Goal: Task Accomplishment & Management: Use online tool/utility

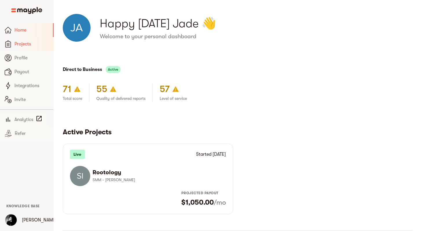
click at [25, 44] on span "Projects" at bounding box center [31, 44] width 34 height 7
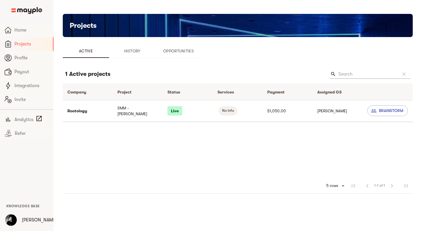
click at [131, 109] on td "SMM - [PERSON_NAME]" at bounding box center [138, 110] width 50 height 21
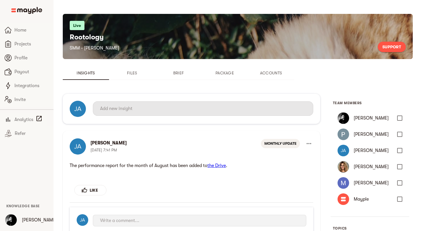
click at [126, 108] on input "text" at bounding box center [203, 108] width 206 height 9
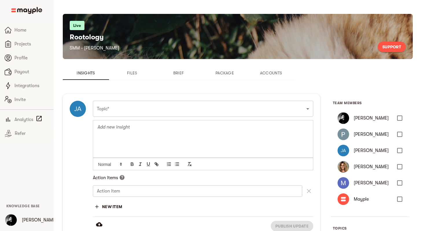
click at [138, 139] on div at bounding box center [203, 138] width 220 height 37
click at [238, 132] on p "content for the month of October is scheduled and can be viewed here." at bounding box center [203, 134] width 211 height 7
click at [155, 164] on icon "button" at bounding box center [156, 163] width 5 height 5
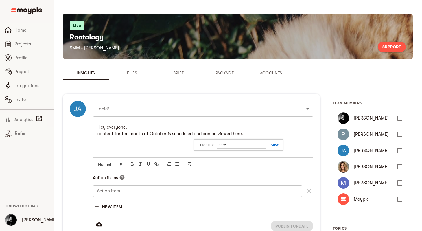
paste input "ttps://[DOMAIN_NAME][URL]"
click at [275, 146] on link at bounding box center [272, 145] width 13 height 4
click at [249, 134] on p "content for the month of October is scheduled and can be viewed here ." at bounding box center [203, 134] width 211 height 7
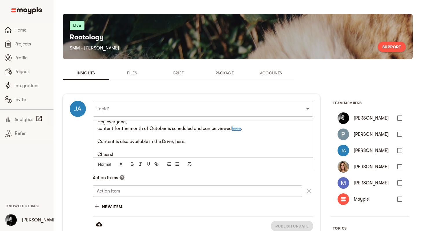
click at [180, 143] on p "Content is also available in the Drive, here." at bounding box center [203, 141] width 211 height 7
click at [199, 142] on p "Content is also available in the Drive, [URL][DOMAIN_NAME]." at bounding box center [203, 141] width 211 height 7
click at [182, 143] on p "Content is also available in the Drive, here." at bounding box center [203, 141] width 211 height 7
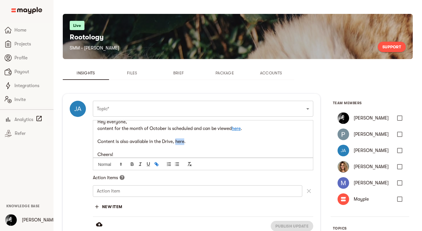
click at [156, 164] on icon "button" at bounding box center [156, 163] width 2 height 2
paste input "ttps://[DOMAIN_NAME][URL]"
type input "[URL][DOMAIN_NAME]"
click at [216, 151] on link at bounding box center [214, 152] width 13 height 4
click at [137, 123] on p "Hey everyone," at bounding box center [203, 122] width 211 height 7
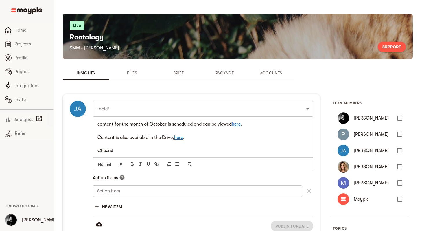
click at [154, 145] on p at bounding box center [203, 144] width 211 height 7
click at [160, 150] on p "Cheers!" at bounding box center [203, 150] width 211 height 7
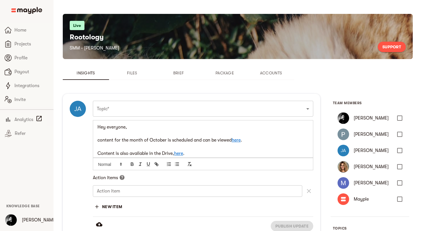
click at [139, 129] on p "Hey everyone," at bounding box center [203, 127] width 211 height 7
click at [100, 141] on p "content for the month of October is scheduled and can be viewed here ." at bounding box center [203, 140] width 211 height 7
click at [189, 147] on p at bounding box center [203, 147] width 211 height 7
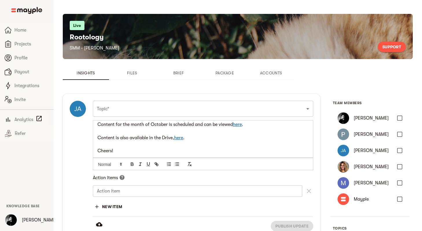
scroll to position [16, 0]
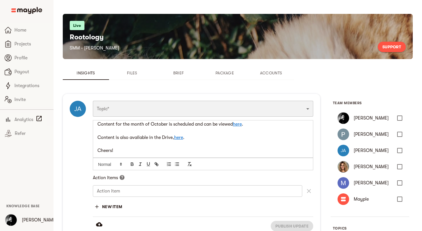
click at [142, 109] on select "Funnel Content Performance General Creatives Targeting Budget Technical Weekly …" at bounding box center [203, 109] width 221 height 16
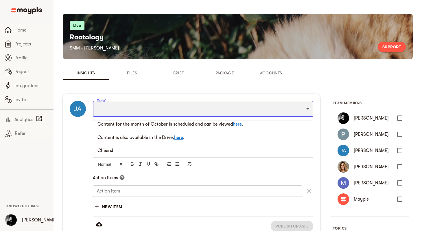
select select "MONTHLY_UPDATE"
click at [93, 101] on select "Funnel Content Performance General Creatives Targeting Budget Technical Weekly …" at bounding box center [203, 109] width 221 height 16
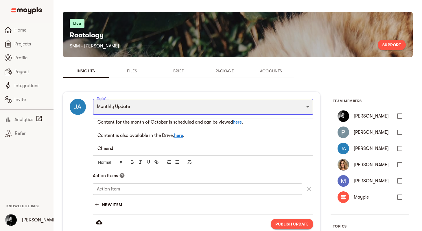
scroll to position [2, 0]
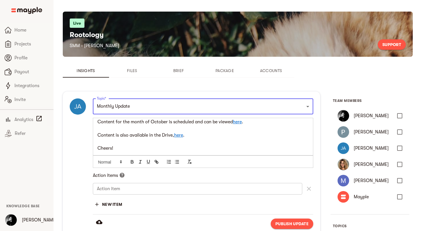
click at [291, 223] on span "Publish update" at bounding box center [291, 223] width 33 height 7
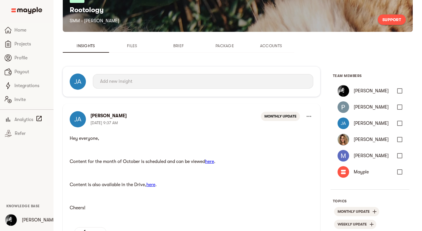
scroll to position [30, 0]
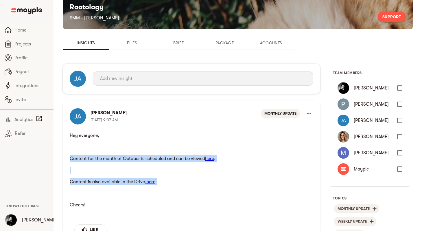
drag, startPoint x: 70, startPoint y: 158, endPoint x: 177, endPoint y: 180, distance: 109.5
click at [177, 180] on body "Hey everyone, Content for the month of October is scheduled and can be viewed h…" at bounding box center [192, 170] width 244 height 81
copy body "Content for the month of October is scheduled and can be viewed here . Content …"
click at [192, 138] on p "Hey everyone," at bounding box center [192, 136] width 244 height 12
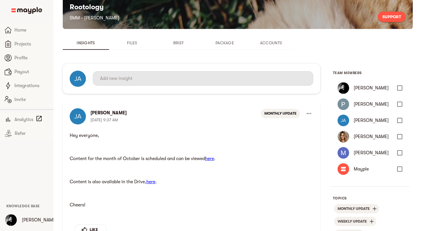
click at [123, 81] on input "text" at bounding box center [203, 78] width 206 height 9
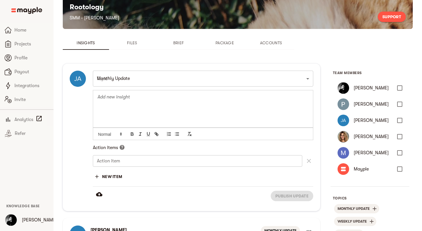
click at [149, 114] on div at bounding box center [203, 108] width 220 height 37
click at [234, 97] on p "The performance report for the month of September is available here." at bounding box center [203, 97] width 211 height 7
click at [155, 133] on icon "button" at bounding box center [156, 133] width 2 height 2
paste input "ttps://[DOMAIN_NAME][URL]"
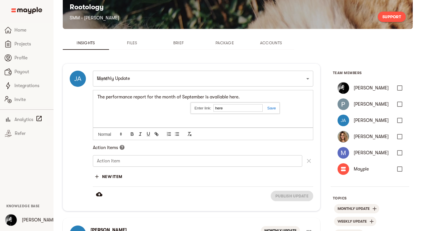
type input "[URL][DOMAIN_NAME]"
click at [274, 108] on link at bounding box center [269, 108] width 13 height 4
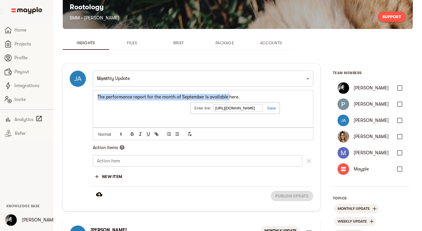
scroll to position [0, 0]
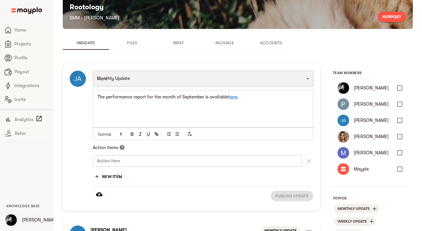
click at [214, 77] on select "Funnel Content Performance General Creatives Targeting Budget Technical Weekly …" at bounding box center [203, 79] width 221 height 16
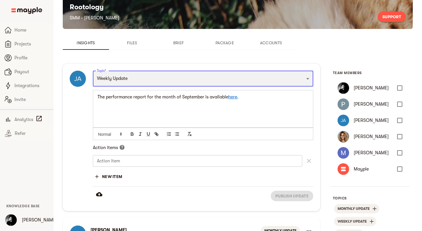
click at [93, 71] on select "Funnel Content Performance General Creatives Targeting Budget Technical Weekly …" at bounding box center [203, 79] width 221 height 16
click at [222, 80] on select "Funnel Content Performance General Creatives Targeting Budget Technical Weekly …" at bounding box center [203, 79] width 221 height 16
select select "MONTHLY_UPDATE"
click at [93, 71] on select "Funnel Content Performance General Creatives Targeting Budget Technical Weekly …" at bounding box center [203, 79] width 221 height 16
click at [252, 79] on select "Funnel Content Performance General Creatives Targeting Budget Technical Weekly …" at bounding box center [203, 79] width 221 height 16
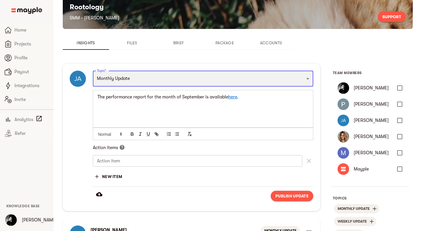
click at [93, 71] on select "Funnel Content Performance General Creatives Targeting Budget Technical Weekly …" at bounding box center [203, 79] width 221 height 16
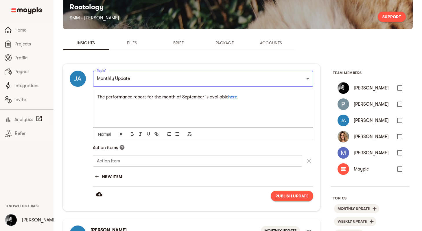
click at [252, 97] on p "The performance report for the month of September is available here ." at bounding box center [203, 97] width 211 height 7
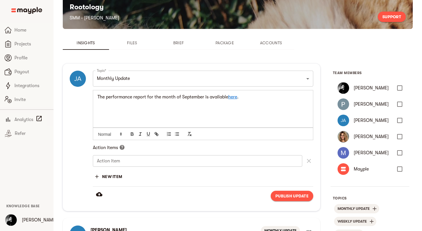
click at [291, 195] on span "Publish update" at bounding box center [291, 195] width 33 height 7
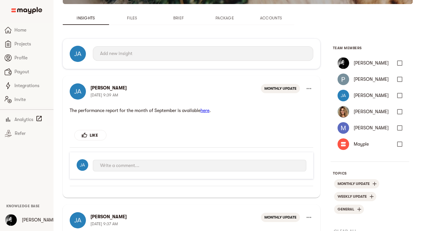
scroll to position [15, 0]
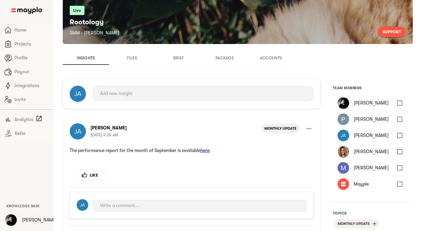
drag, startPoint x: 137, startPoint y: 295, endPoint x: 228, endPoint y: 150, distance: 172.1
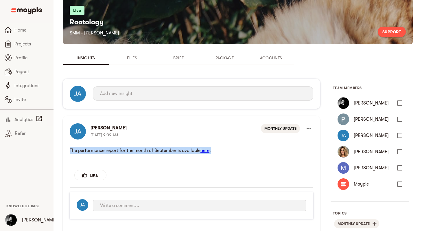
drag, startPoint x: 227, startPoint y: 151, endPoint x: 137, endPoint y: 294, distance: 168.7
click at [70, 149] on html "The performance report for the month of September is available here ." at bounding box center [192, 151] width 244 height 12
copy p "The performance report for the month of September is available here ."
